Goal: Answer question/provide support

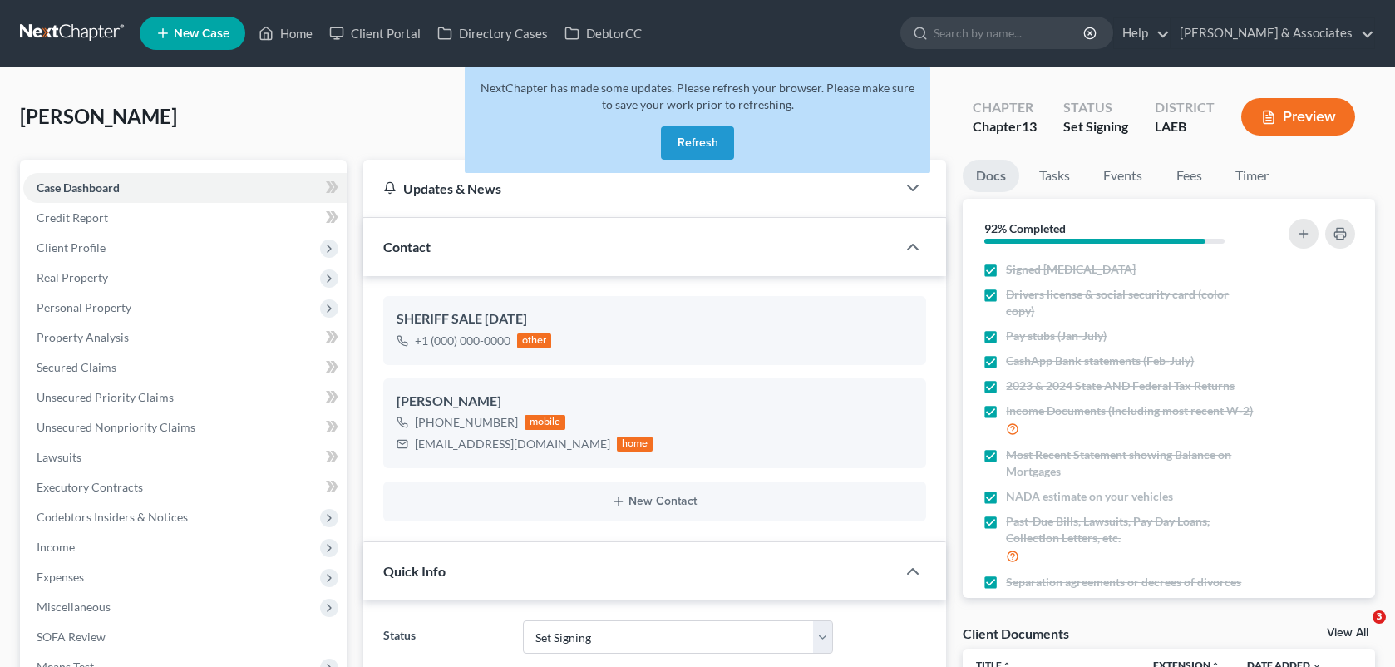
select select "23"
click at [680, 154] on button "Refresh" at bounding box center [697, 142] width 73 height 33
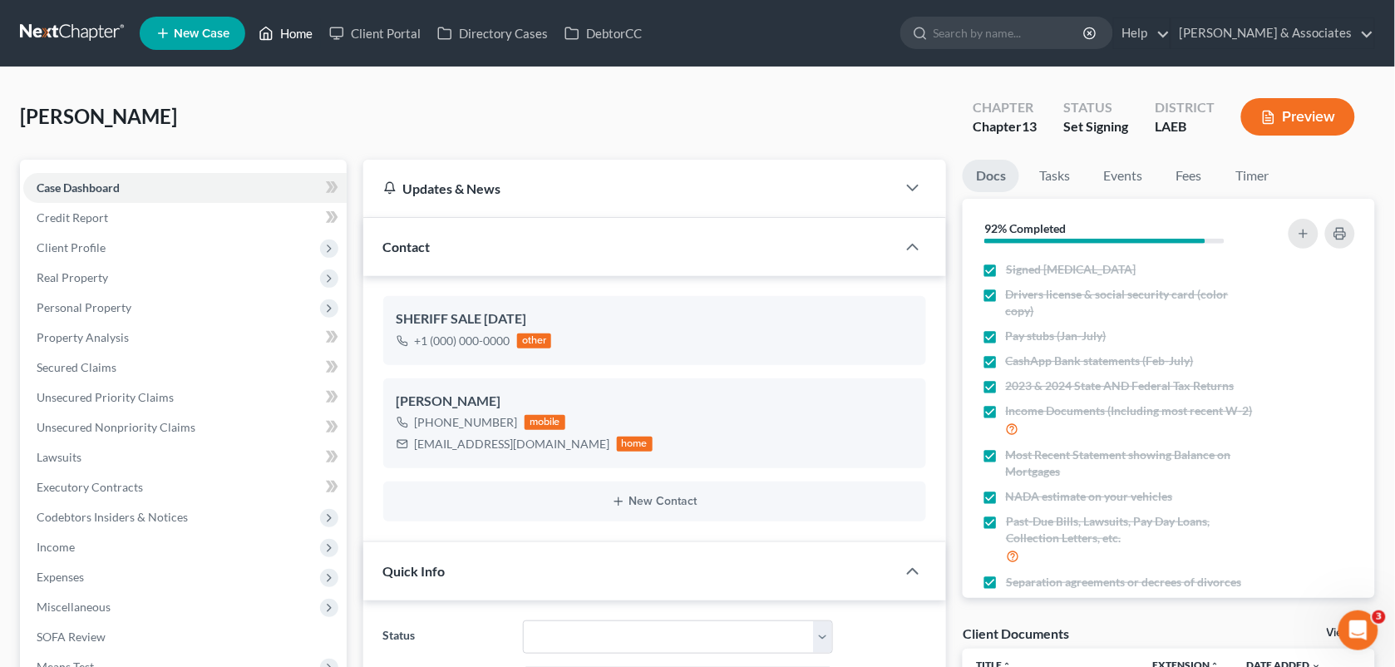
click at [292, 27] on link "Home" at bounding box center [285, 33] width 71 height 30
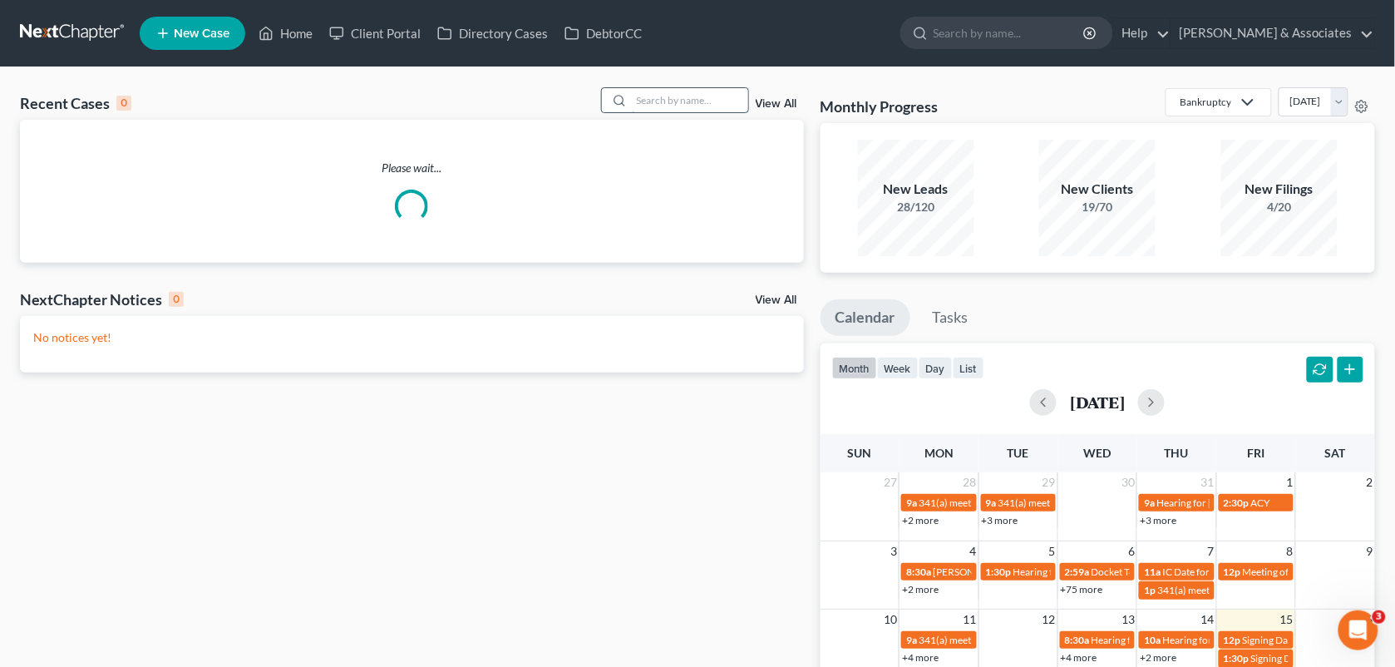
click at [653, 100] on input "search" at bounding box center [690, 100] width 116 height 24
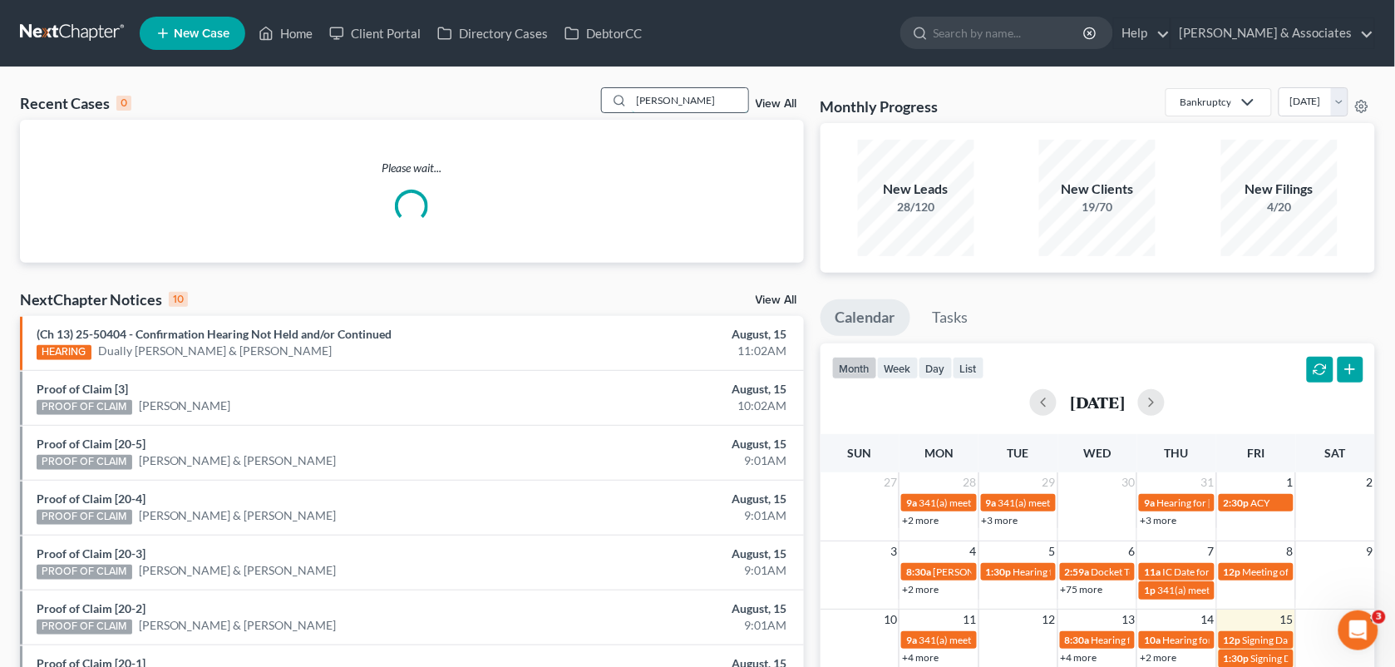
type input "[PERSON_NAME]"
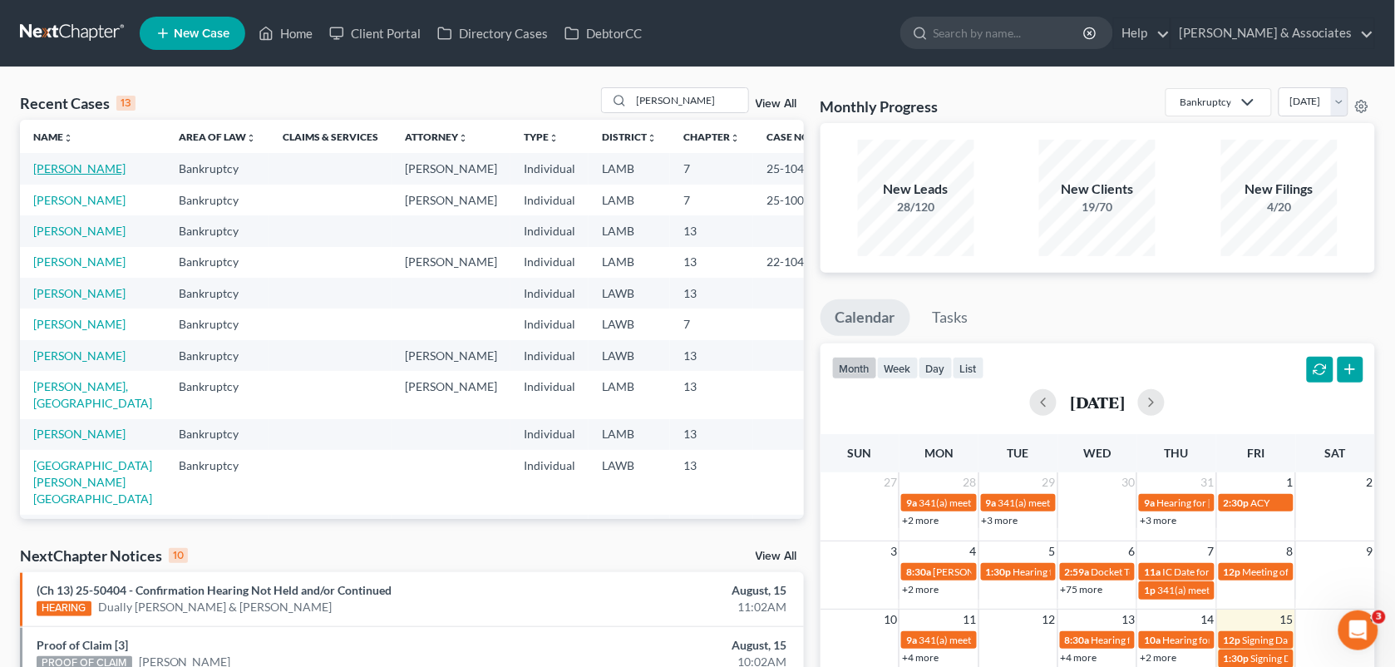
click at [60, 175] on link "[PERSON_NAME]" at bounding box center [79, 168] width 92 height 14
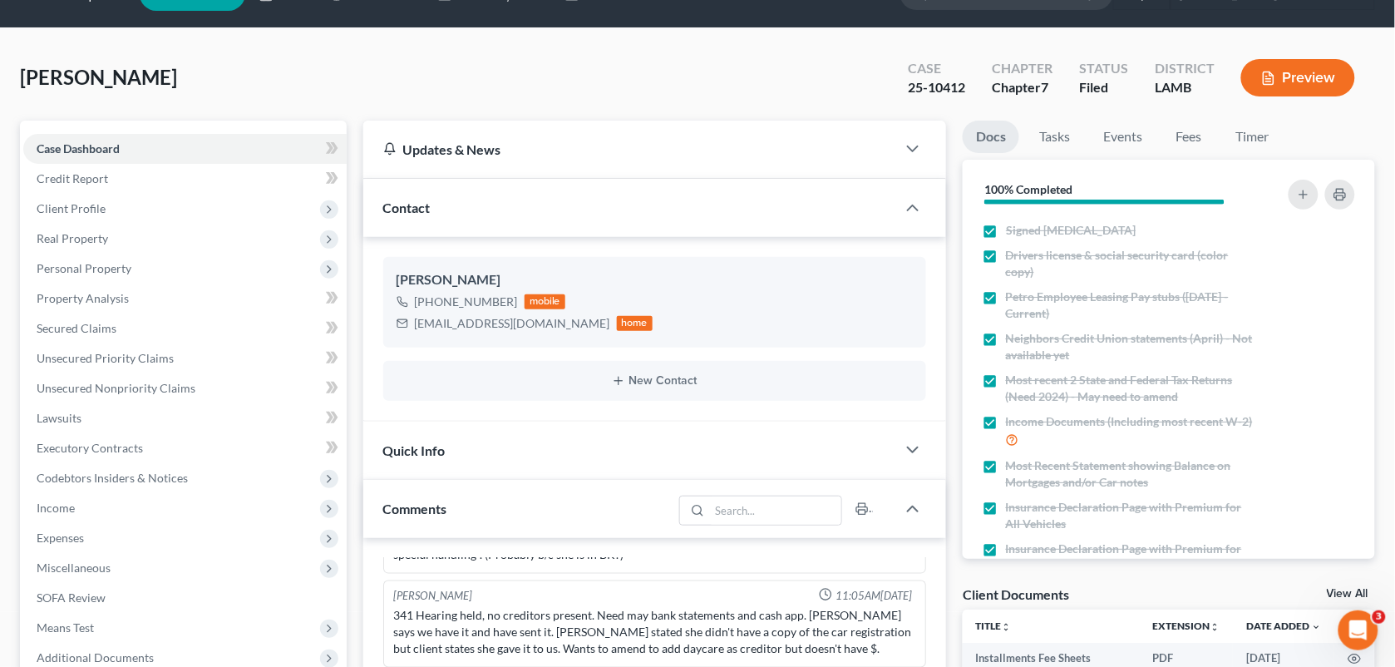
scroll to position [35, 0]
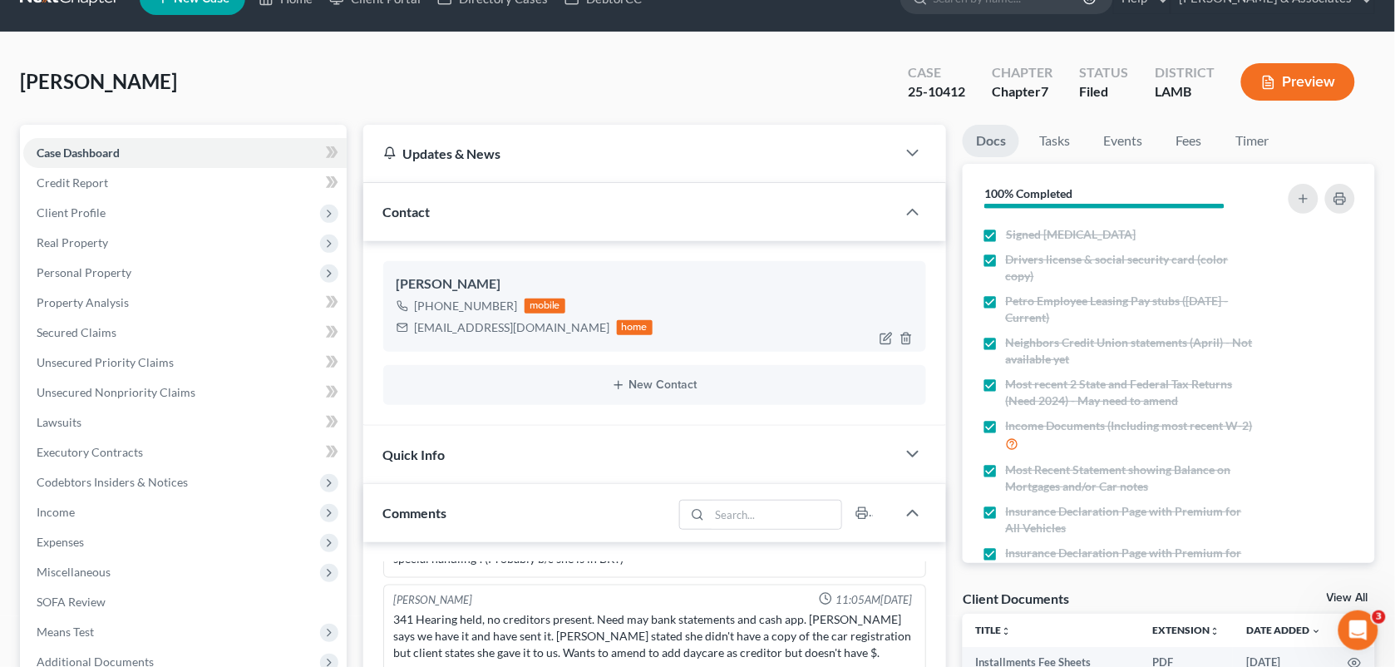
drag, startPoint x: 508, startPoint y: 304, endPoint x: 426, endPoint y: 305, distance: 82.3
click at [426, 305] on div "[PHONE_NUMBER]" at bounding box center [466, 306] width 103 height 17
copy div "[PHONE_NUMBER]"
click at [539, 414] on div "[PERSON_NAME] [PHONE_NUMBER] mobile [EMAIL_ADDRESS][DOMAIN_NAME] home New Conta…" at bounding box center [655, 333] width 584 height 184
drag, startPoint x: 515, startPoint y: 304, endPoint x: 432, endPoint y: 308, distance: 83.2
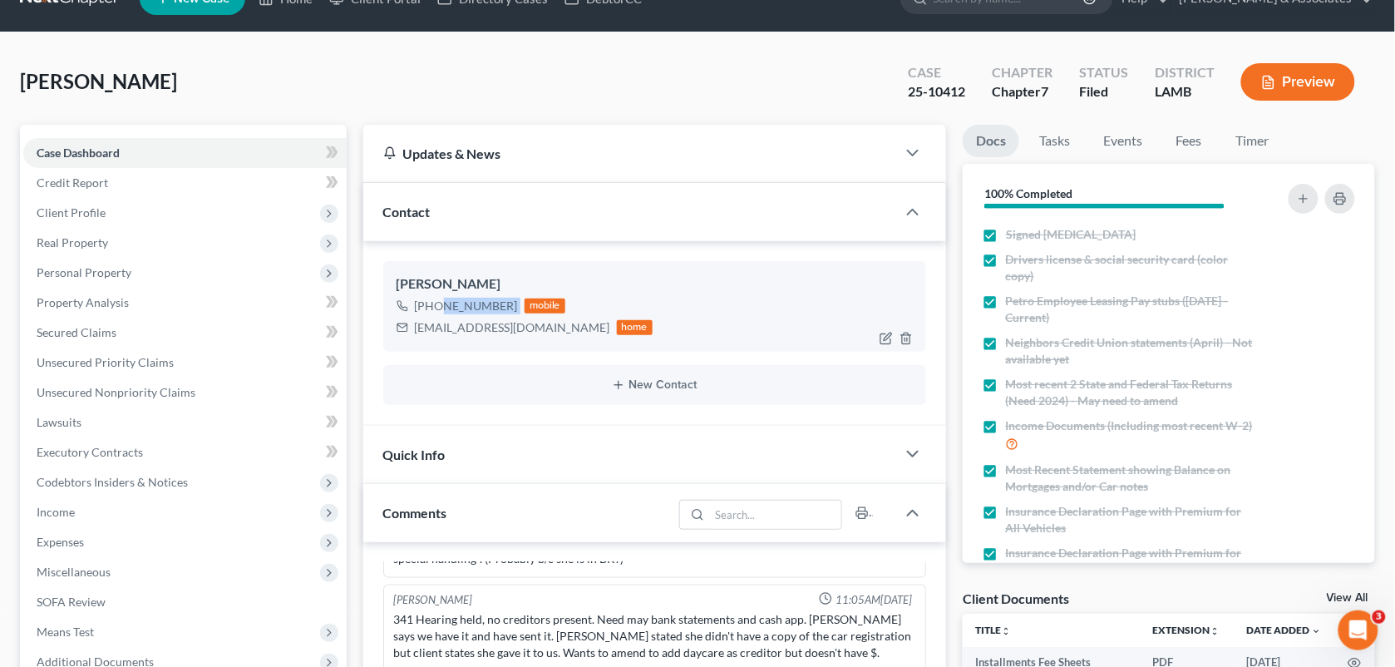
click at [432, 308] on div "[PHONE_NUMBER] mobile" at bounding box center [525, 306] width 257 height 22
copy div "225) 239-9252"
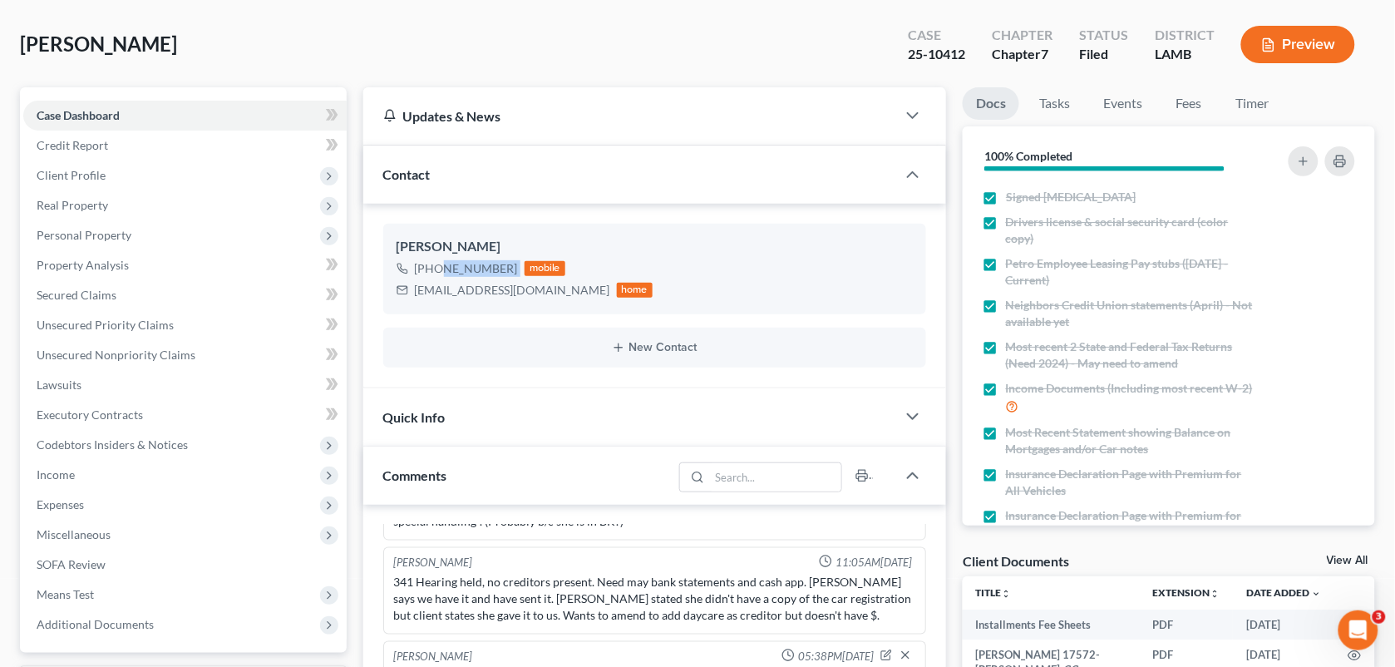
scroll to position [61, 0]
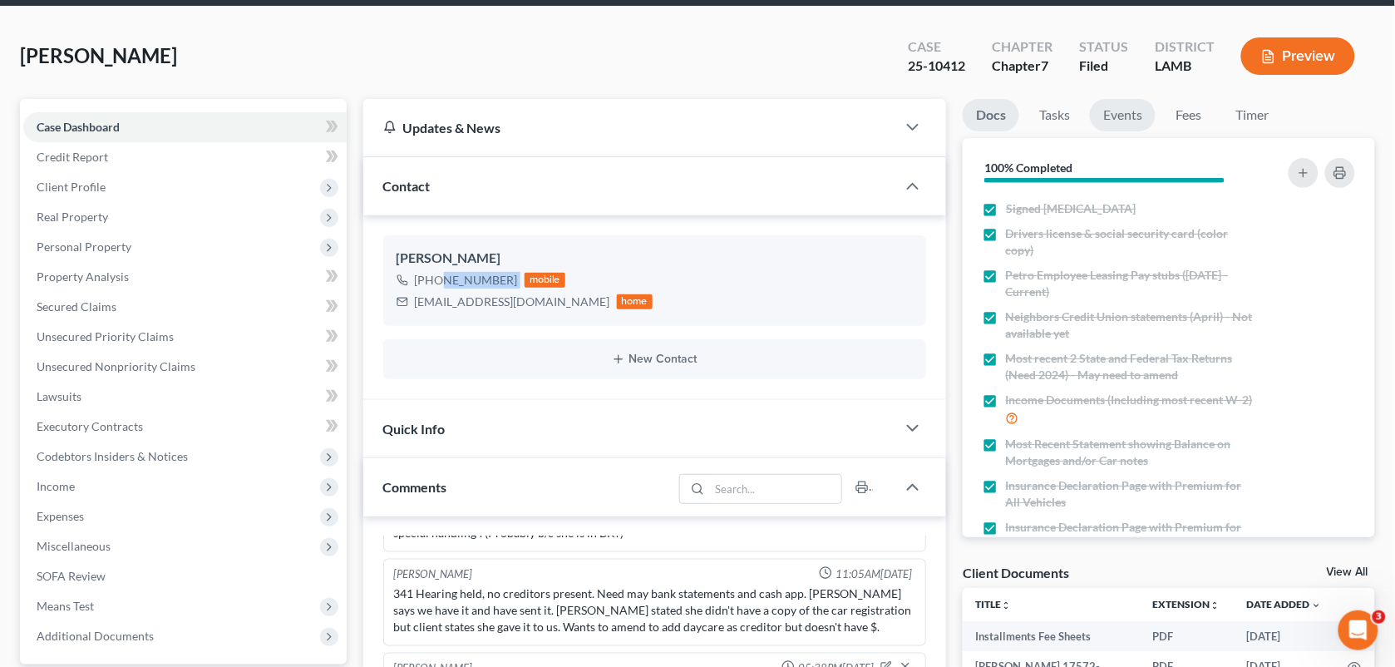
click at [1108, 123] on link "Events" at bounding box center [1123, 115] width 66 height 32
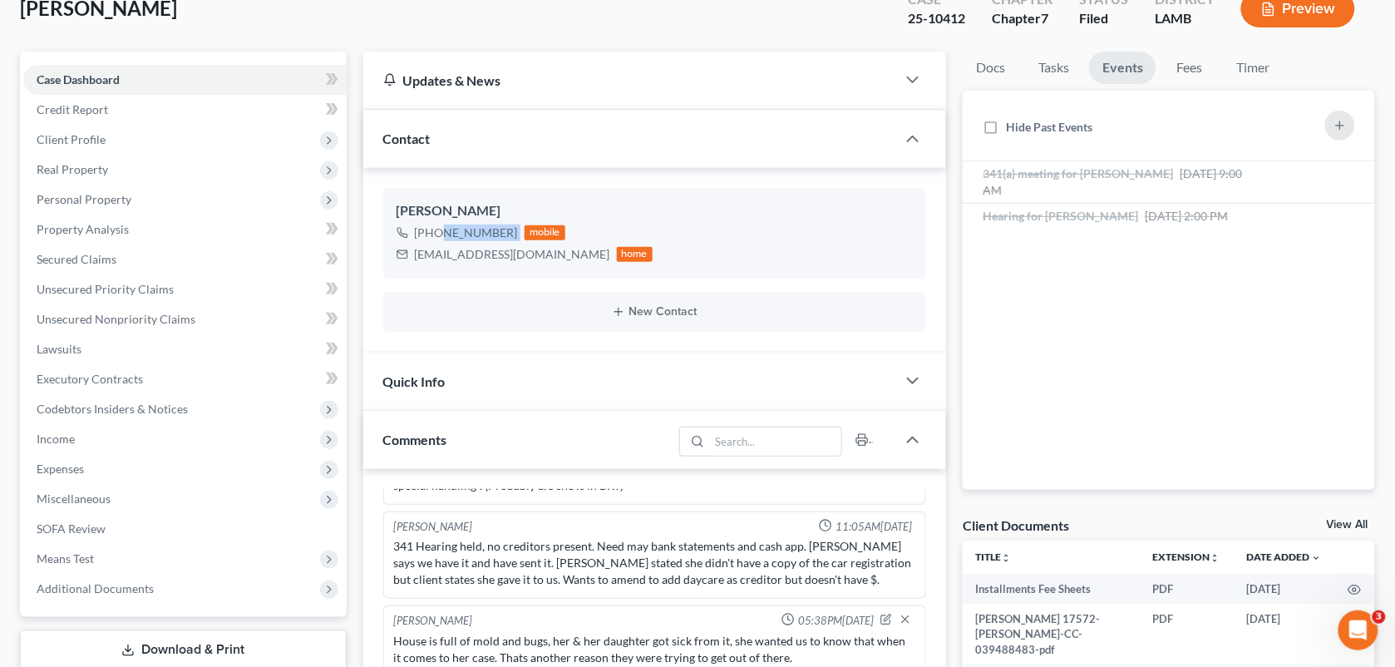
scroll to position [151, 0]
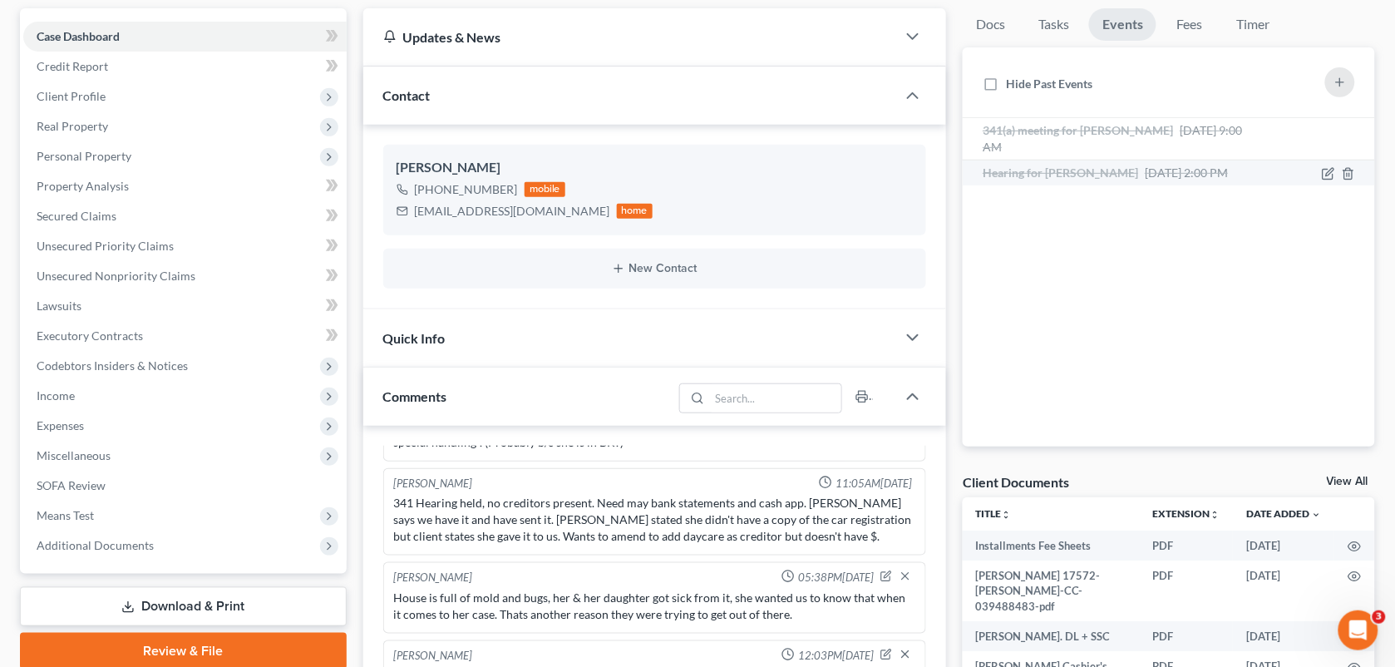
click at [1145, 170] on span "[DATE] 2:00 PM" at bounding box center [1186, 172] width 83 height 14
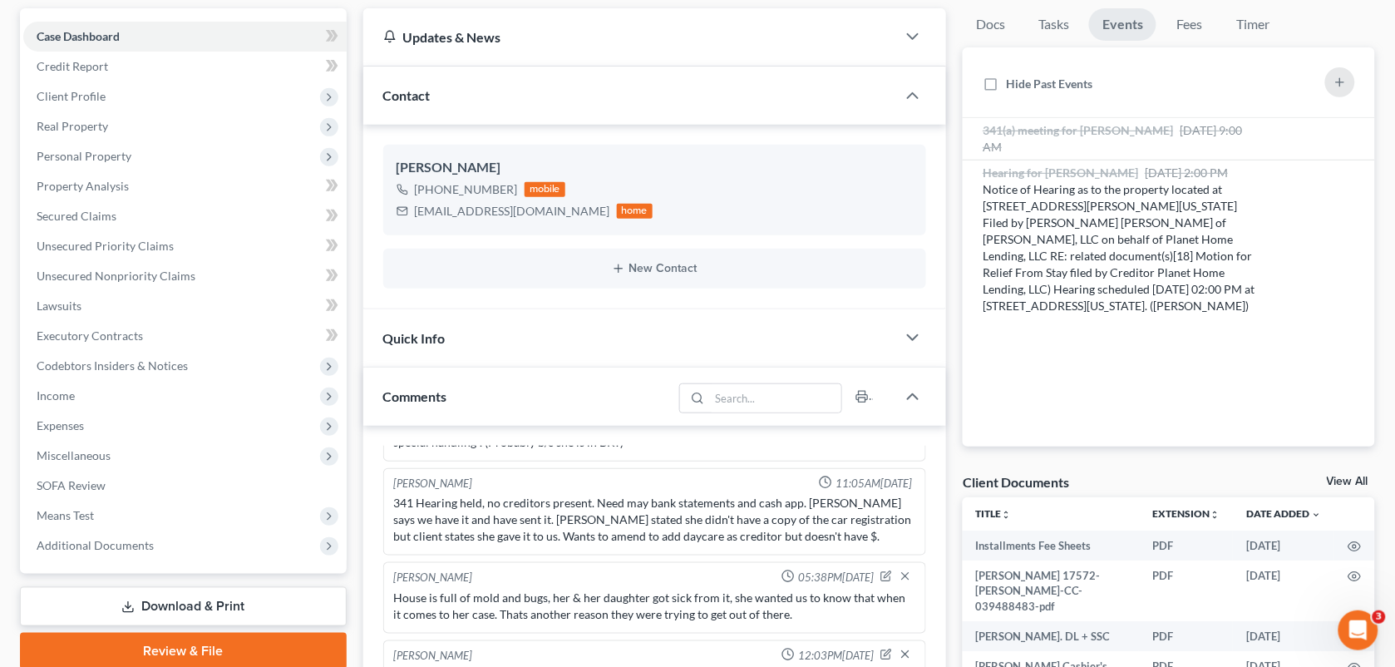
drag, startPoint x: 612, startPoint y: 75, endPoint x: 860, endPoint y: 164, distance: 264.0
click at [612, 75] on div "Contact" at bounding box center [630, 95] width 534 height 57
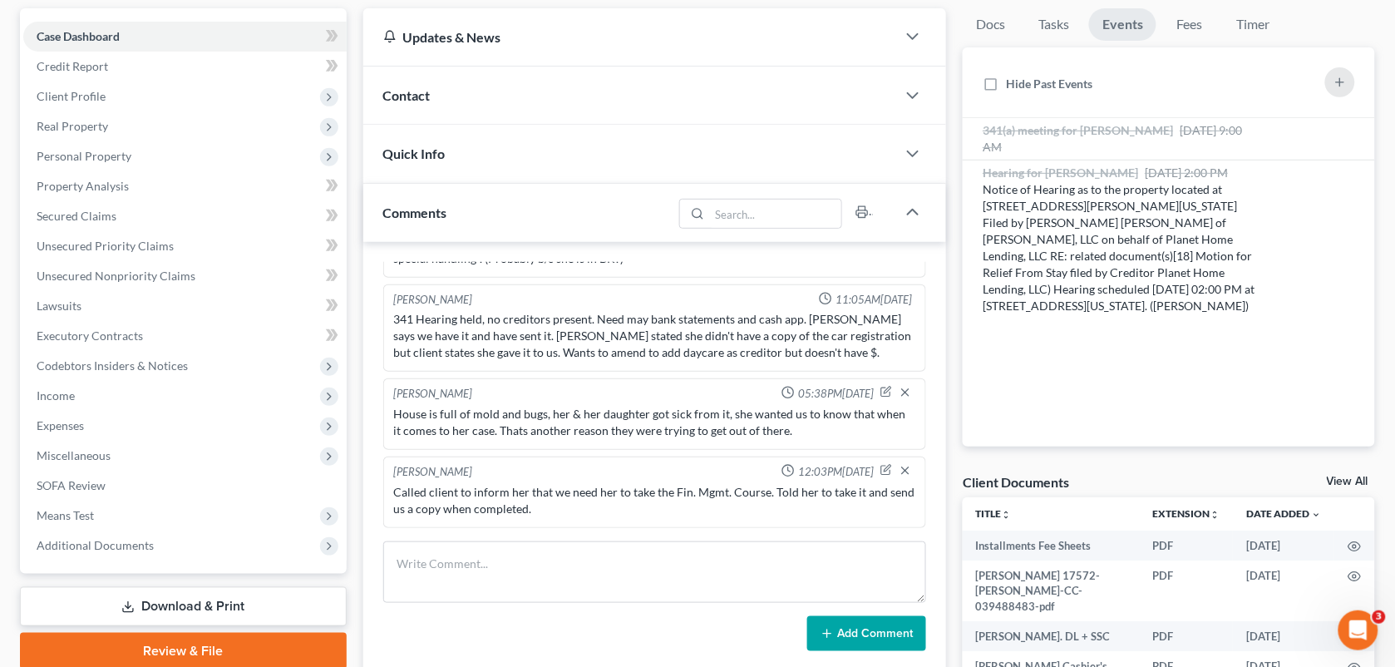
click at [505, 537] on div "[PERSON_NAME] 04:20PM[DATE] Did eval with [PERSON_NAME] 3-4 mos behind on house…" at bounding box center [655, 457] width 584 height 430
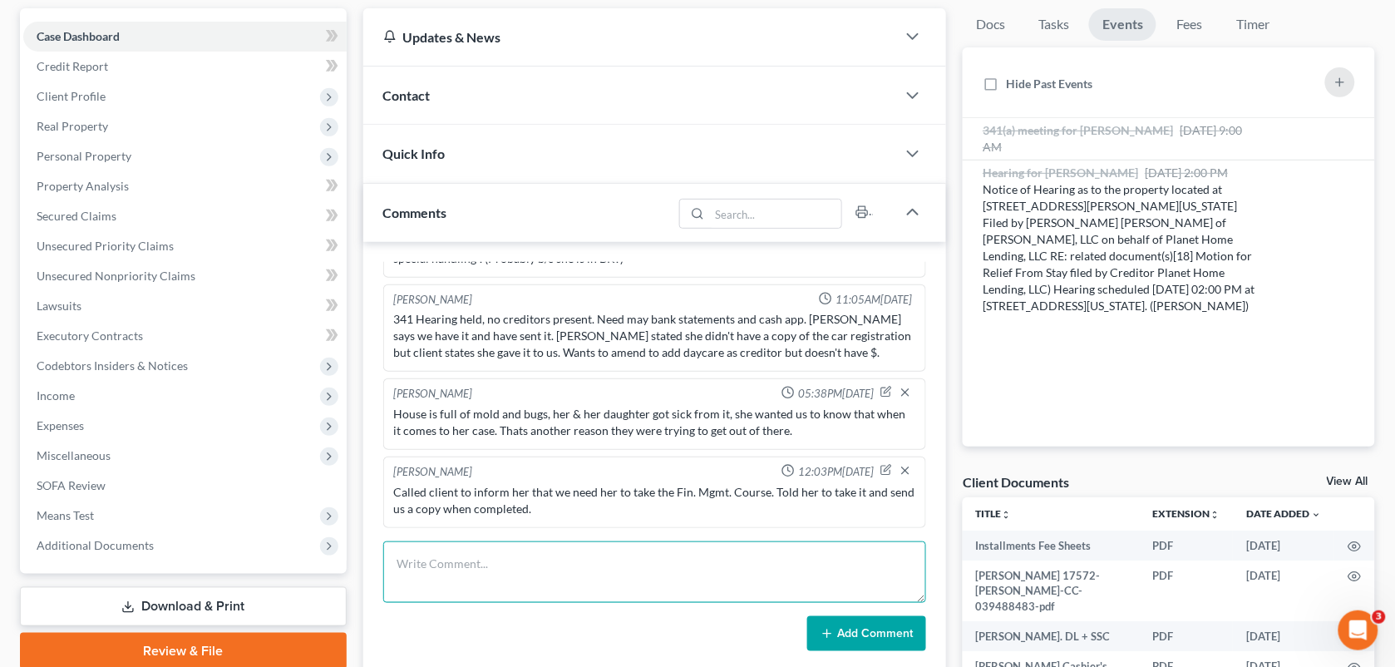
click at [495, 554] on textarea at bounding box center [655, 572] width 544 height 62
paste textarea "[PERSON_NAME] said that she received a notice for the relief from stay. She is …"
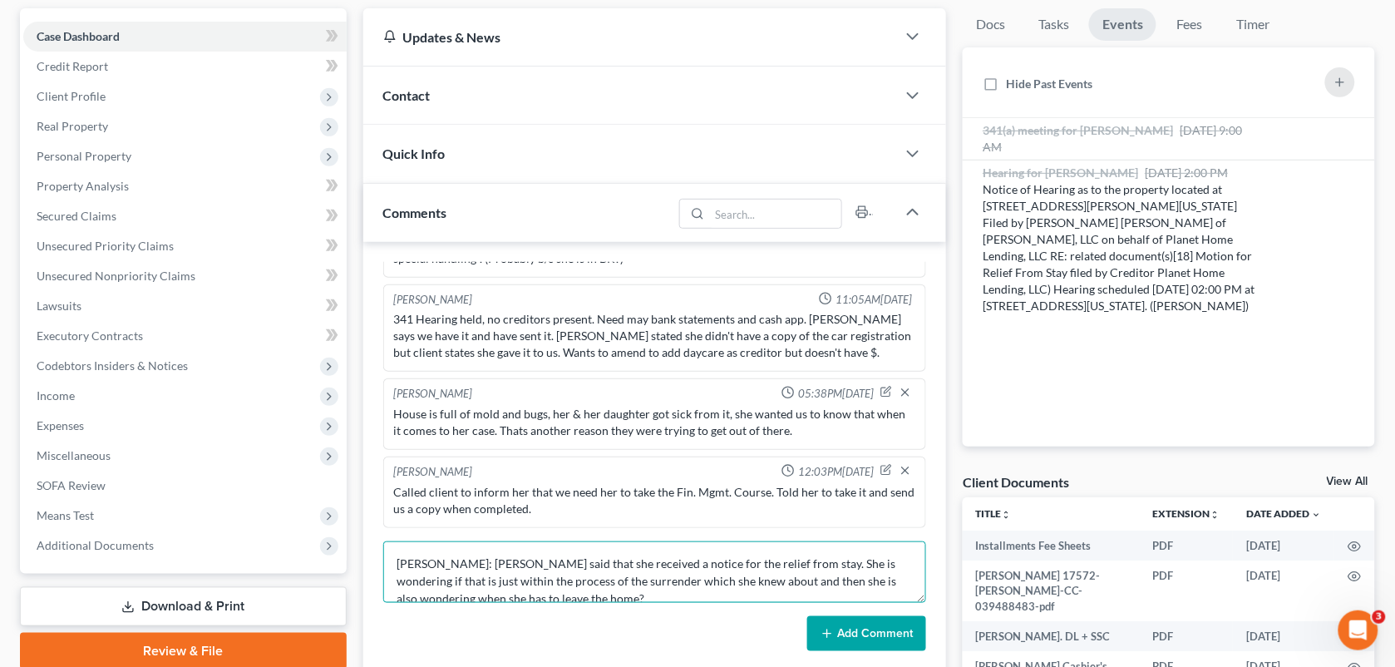
scroll to position [2, 0]
click at [441, 559] on textarea "[PERSON_NAME]: [PERSON_NAME] said that she received a notice for the relief fro…" at bounding box center [655, 572] width 544 height 62
click at [554, 594] on textarea "Chelsea: "[PERSON_NAME] said that she received a notice for the relief from sta…" at bounding box center [655, 572] width 544 height 62
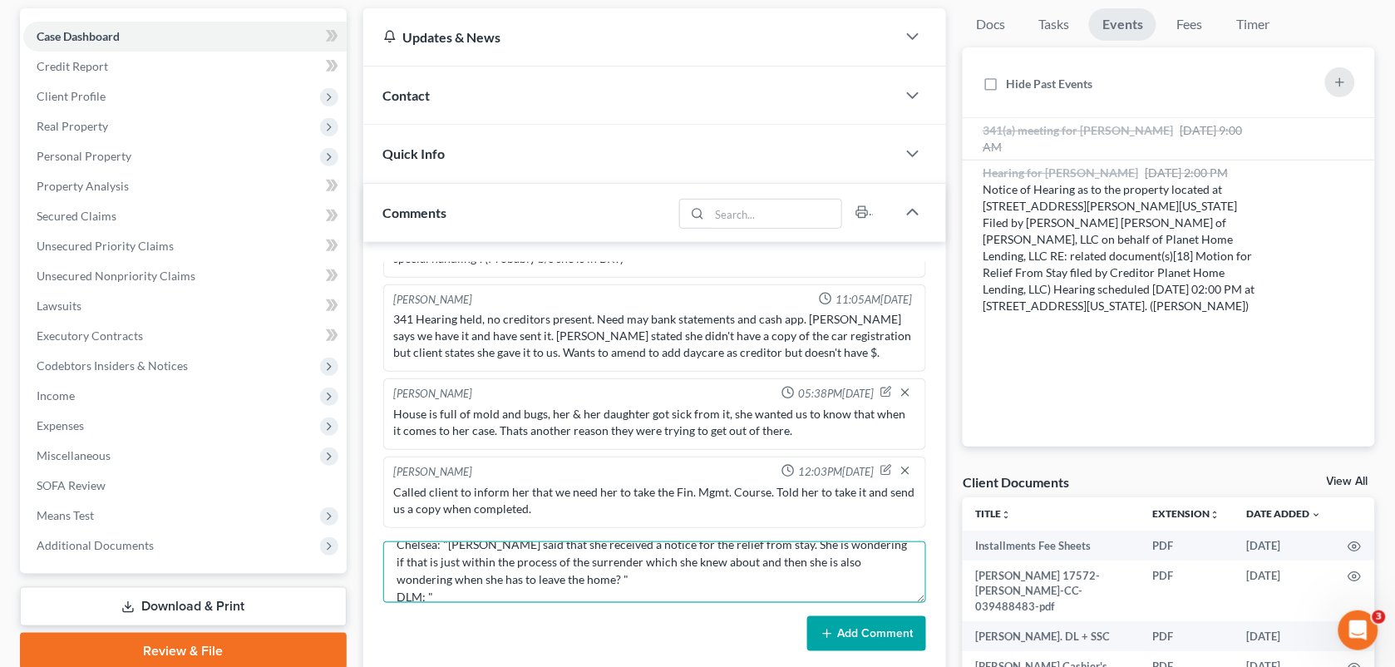
paste textarea "yes, it's just a part of the surrender process. Now that they've gotten the rel…"
type textarea "Chelsea: "[PERSON_NAME] said that she received a notice for the relief from sta…"
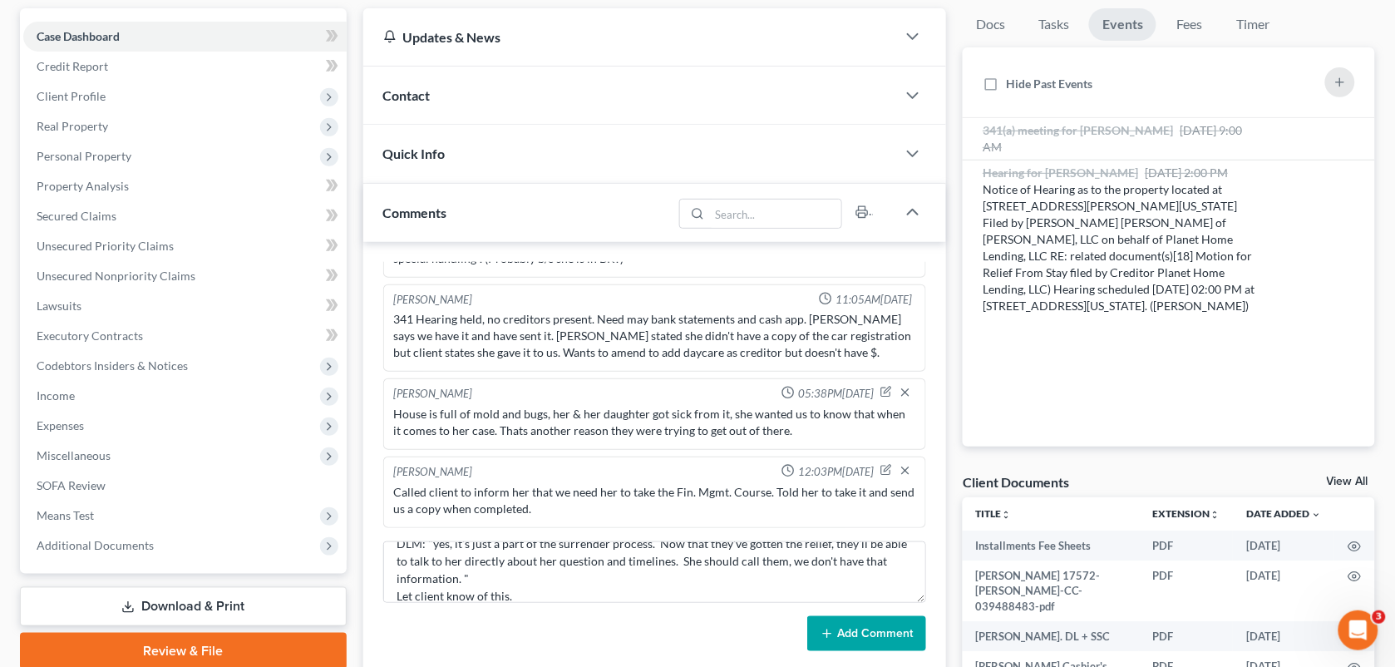
click at [849, 637] on button "Add Comment" at bounding box center [866, 633] width 119 height 35
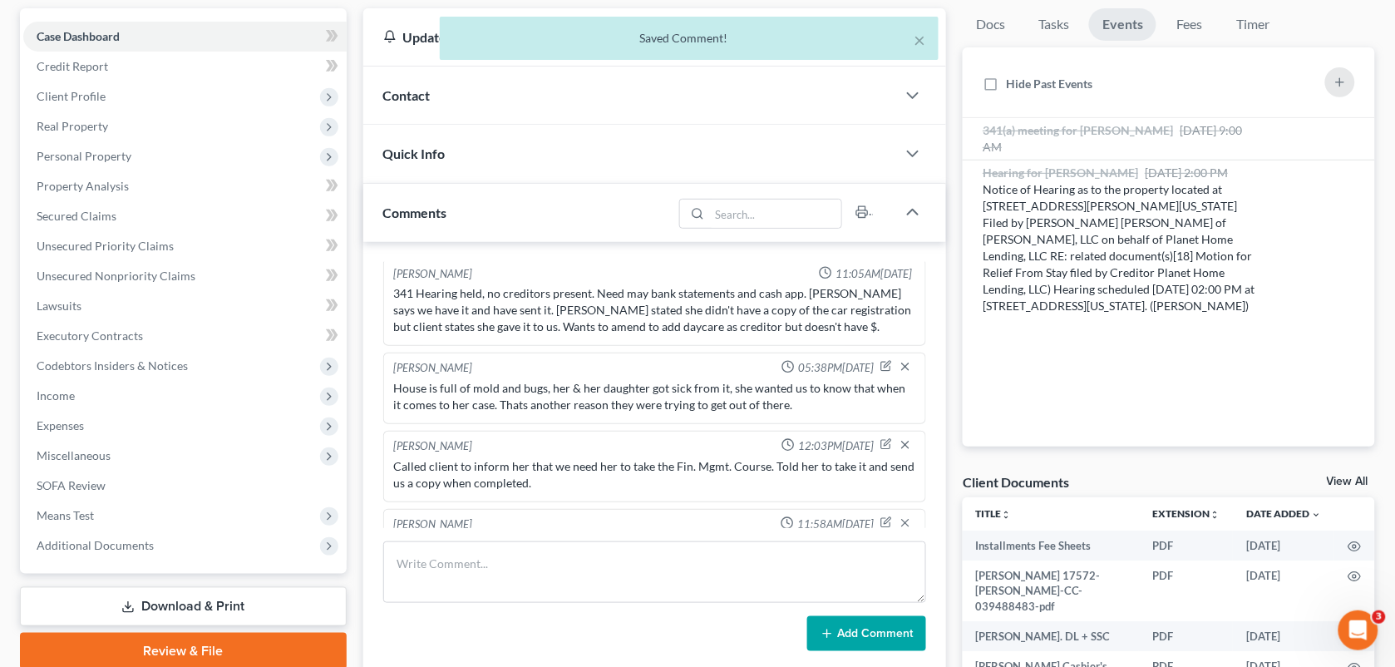
scroll to position [2740, 0]
